Goal: Task Accomplishment & Management: Complete application form

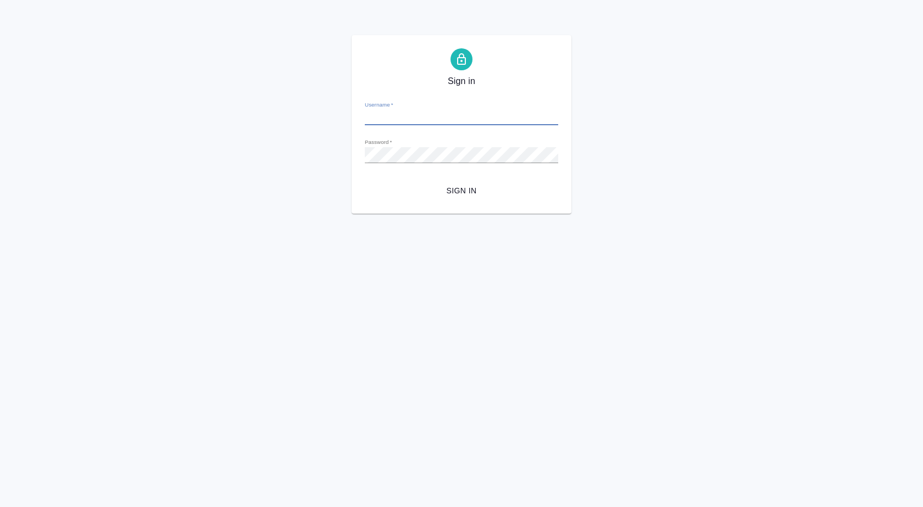
type input "i.puyashova@awatera.com"
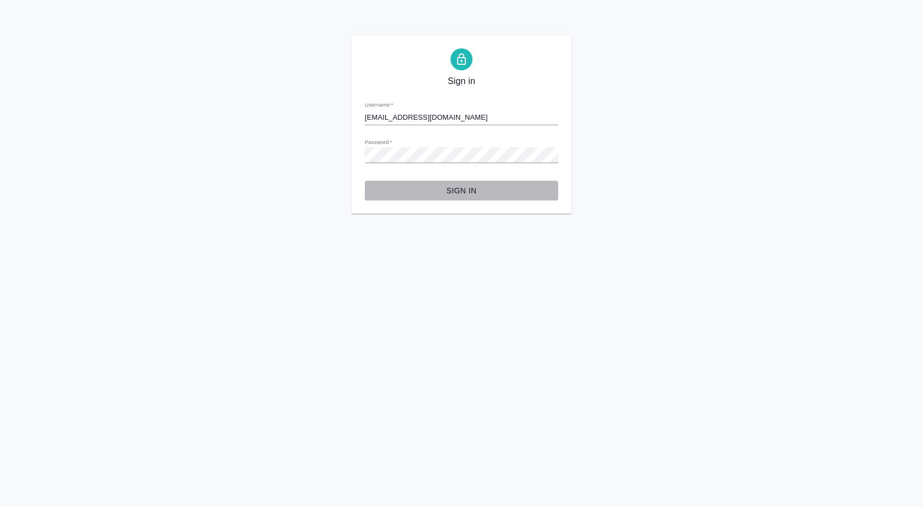
click at [470, 197] on span "Sign in" at bounding box center [462, 191] width 176 height 14
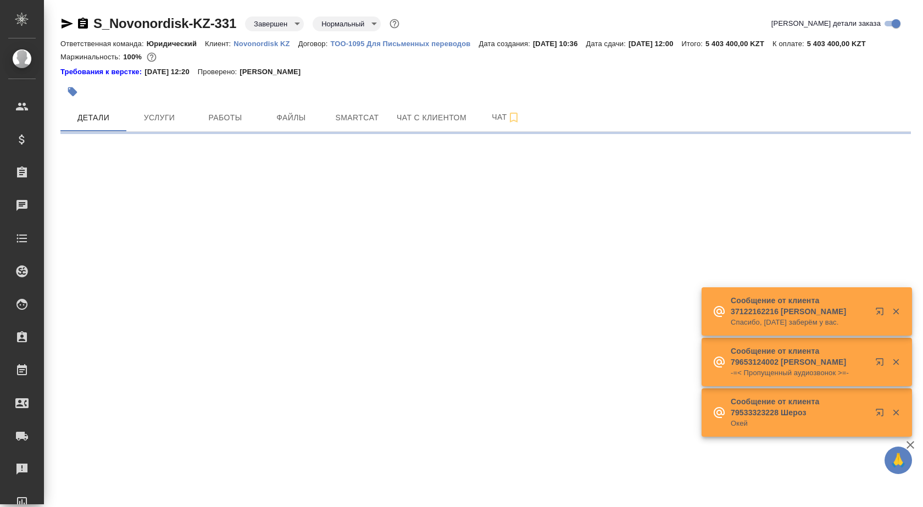
select select "RU"
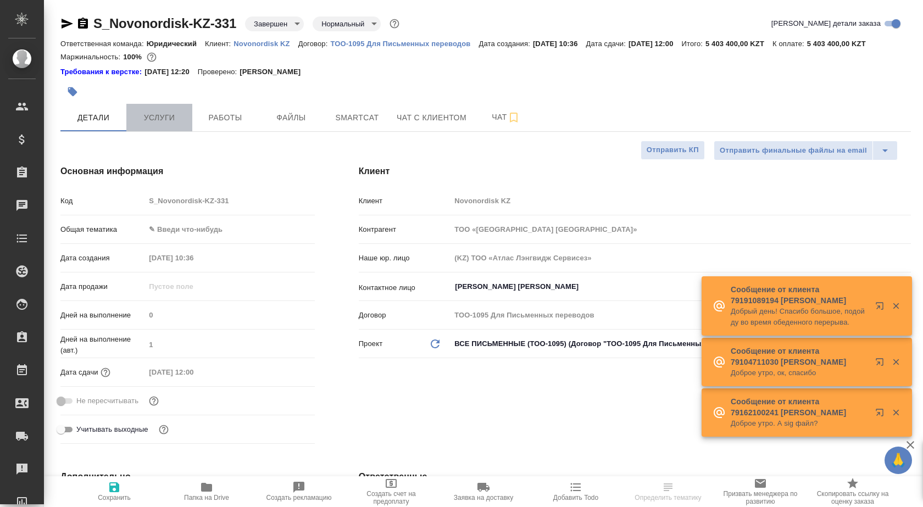
click at [171, 120] on span "Услуги" at bounding box center [159, 118] width 53 height 14
type textarea "x"
type input "[PERSON_NAME]"
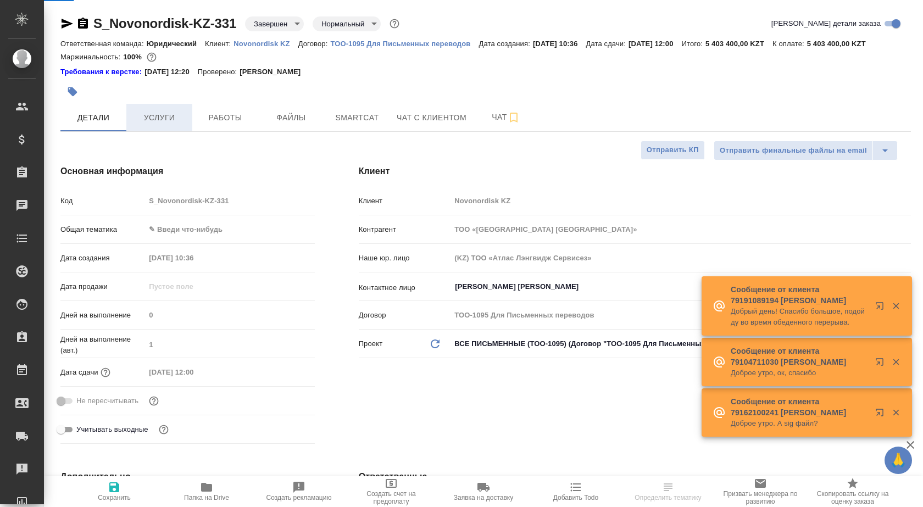
type input "Юридический"
type input "[PERSON_NAME]"
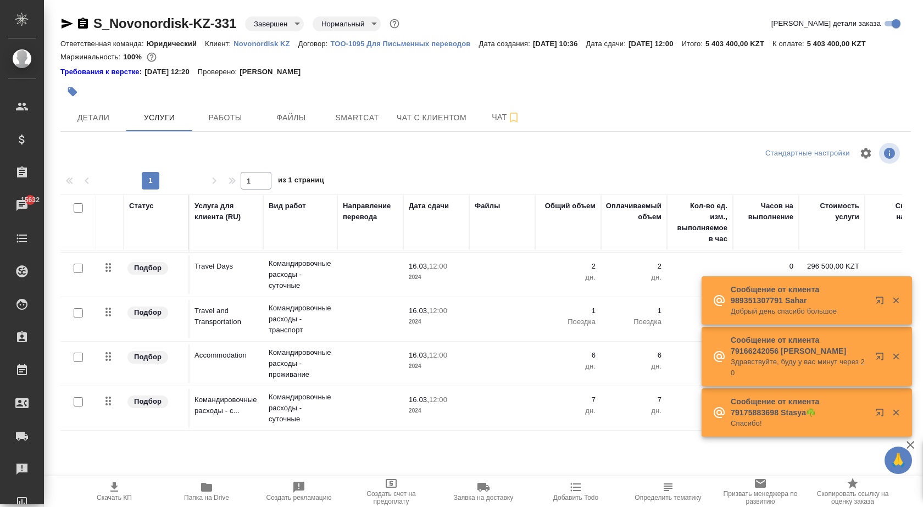
scroll to position [46, 0]
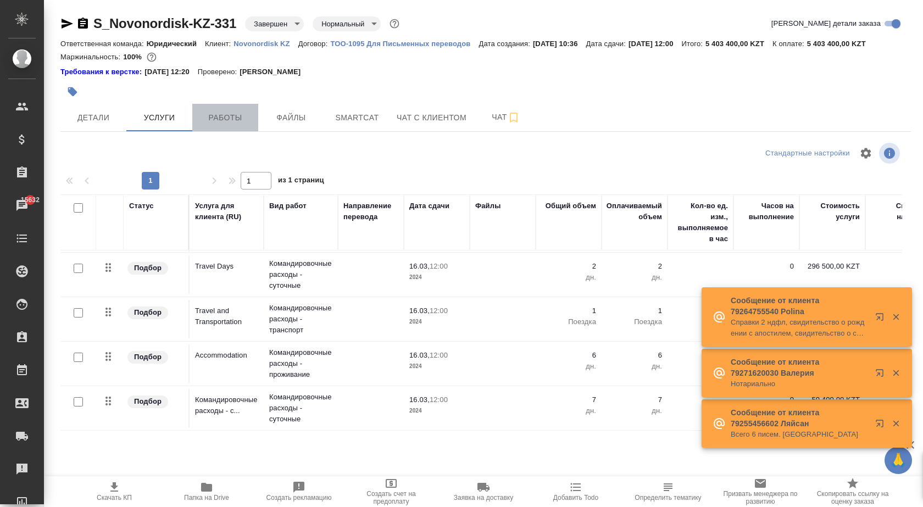
click at [230, 120] on span "Работы" at bounding box center [225, 118] width 53 height 14
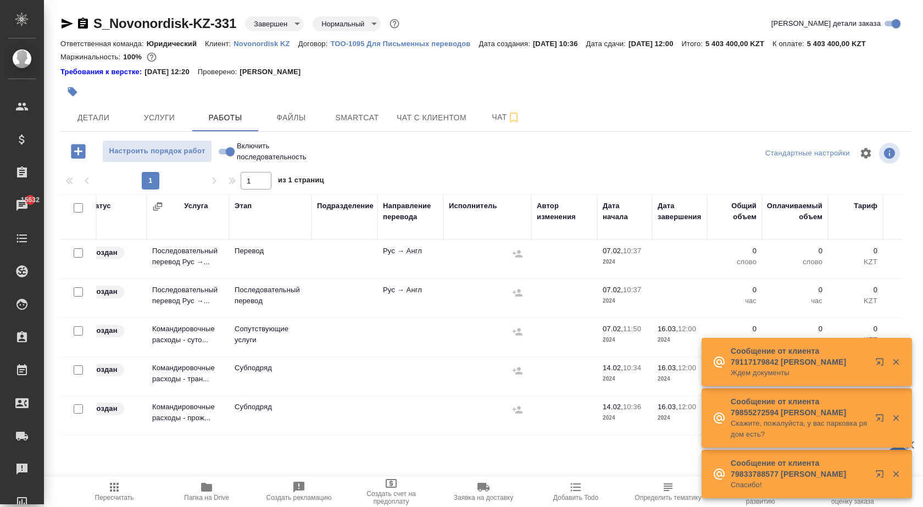
scroll to position [0, 51]
